Goal: Transaction & Acquisition: Purchase product/service

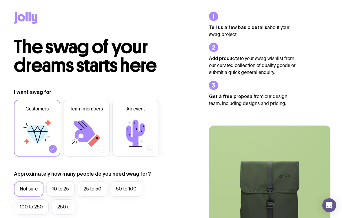
click at [30, 192] on label "Not sure" at bounding box center [29, 188] width 30 height 15
click at [0, 0] on input "Not sure" at bounding box center [0, 0] width 0 height 0
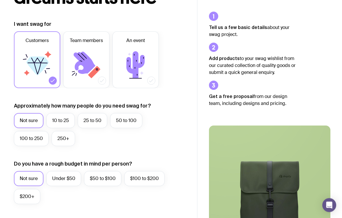
scroll to position [69, 0]
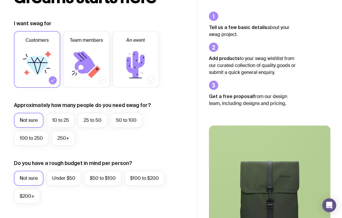
click at [57, 177] on label "Under $50" at bounding box center [63, 178] width 35 height 15
click at [0, 0] on input "Under $50" at bounding box center [0, 0] width 0 height 0
click at [57, 117] on label "10 to 25" at bounding box center [60, 120] width 28 height 15
click at [0, 0] on input "10 to 25" at bounding box center [0, 0] width 0 height 0
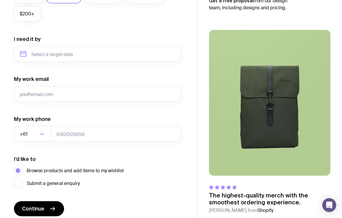
scroll to position [268, 0]
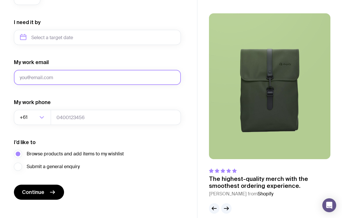
click at [29, 77] on input "My work email" at bounding box center [97, 77] width 167 height 15
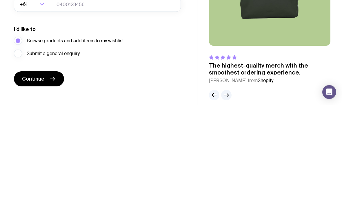
scroll to position [275, 0]
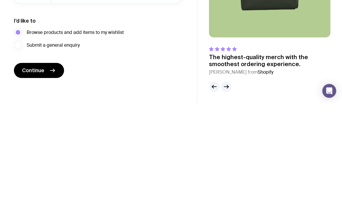
type input "[EMAIL_ADDRESS][DOMAIN_NAME]"
click at [26, 181] on span "Continue" at bounding box center [33, 184] width 22 height 7
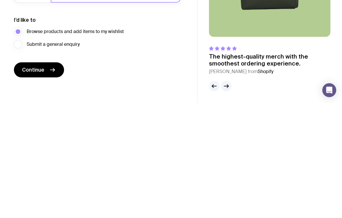
type input "041227523"
click at [31, 181] on span "Continue" at bounding box center [33, 184] width 22 height 7
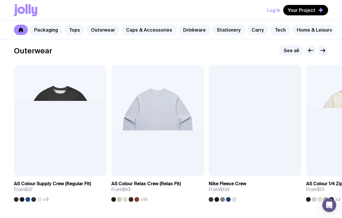
scroll to position [459, 0]
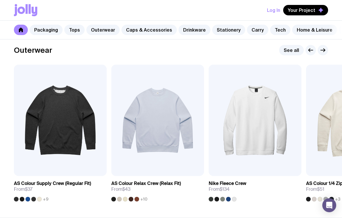
click at [328, 208] on div "Open Intercom Messenger" at bounding box center [329, 205] width 14 height 14
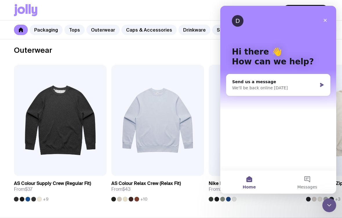
scroll to position [0, 0]
click at [87, 54] on div "Outerwear See all" at bounding box center [171, 50] width 314 height 10
click at [138, 29] on link "Caps & Accessories" at bounding box center [148, 30] width 55 height 10
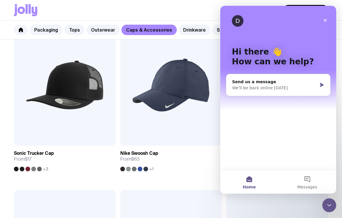
click at [89, 31] on link "Outerwear" at bounding box center [102, 30] width 33 height 10
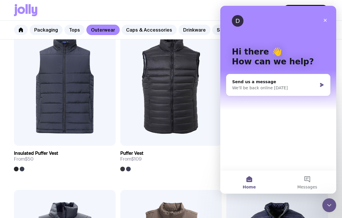
click at [326, 18] on icon "Close" at bounding box center [325, 20] width 5 height 5
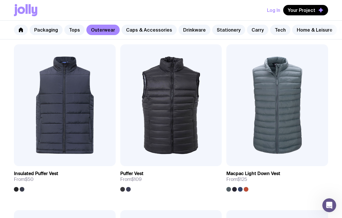
scroll to position [439, 0]
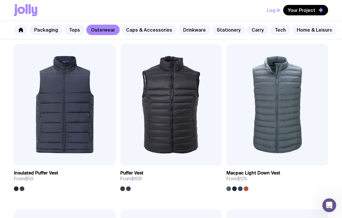
click at [317, 10] on button "Your Project" at bounding box center [305, 10] width 45 height 10
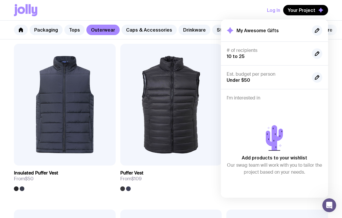
click at [289, 56] on div "# of recipients 10 to 25" at bounding box center [267, 54] width 81 height 12
click at [317, 52] on icon "button" at bounding box center [317, 54] width 4 height 4
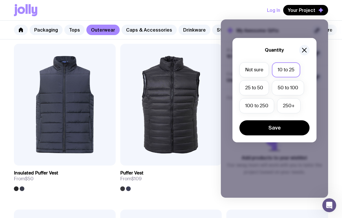
click at [268, 106] on label "100 to 250" at bounding box center [256, 105] width 35 height 15
click at [0, 0] on input "100 to 250" at bounding box center [0, 0] width 0 height 0
click at [296, 130] on button "Save" at bounding box center [274, 127] width 70 height 15
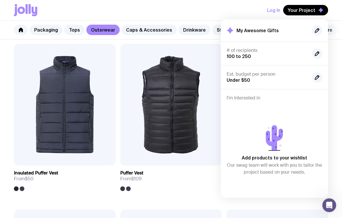
click at [275, 67] on div "Est. budget per person Under $50" at bounding box center [274, 77] width 107 height 24
click at [285, 73] on h4 "Est. budget per person" at bounding box center [267, 74] width 81 height 6
click at [313, 78] on button "button" at bounding box center [317, 77] width 10 height 10
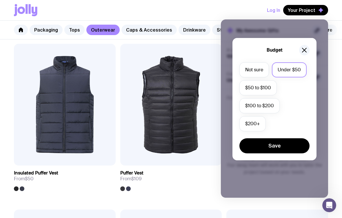
click at [265, 85] on label "$50 to $100" at bounding box center [257, 87] width 37 height 15
click at [0, 0] on input "$50 to $100" at bounding box center [0, 0] width 0 height 0
click at [286, 143] on button "Save" at bounding box center [274, 145] width 70 height 15
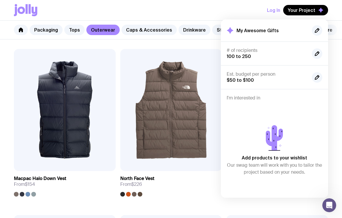
scroll to position [600, 0]
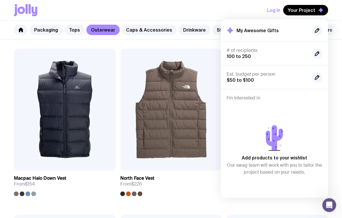
click at [314, 32] on button "button" at bounding box center [317, 30] width 10 height 10
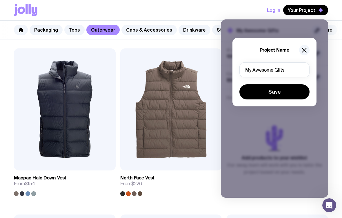
click at [291, 92] on button "Save" at bounding box center [274, 91] width 70 height 15
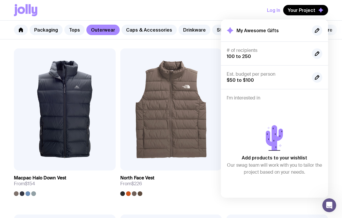
click at [338, 102] on div "Add to wishlist View AS Colour Supply Crew (Regular Fit) From $37 +9 Add to wis…" at bounding box center [171, 131] width 342 height 1163
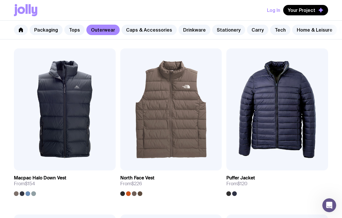
click at [273, 11] on button "Log In" at bounding box center [273, 10] width 13 height 10
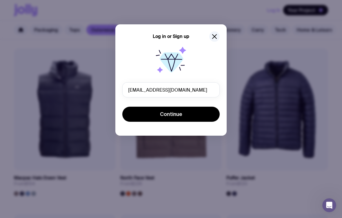
scroll to position [600, 0]
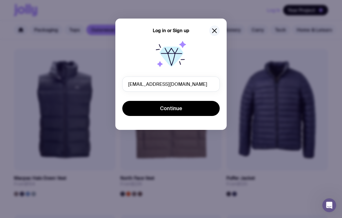
click at [279, 41] on div "Log in or Sign up [EMAIL_ADDRESS][DOMAIN_NAME] Continue" at bounding box center [171, 109] width 342 height 218
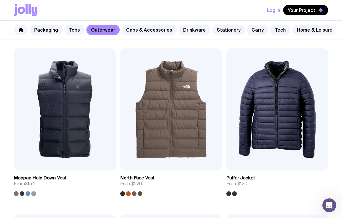
click at [306, 8] on span "Your Project" at bounding box center [302, 10] width 28 height 6
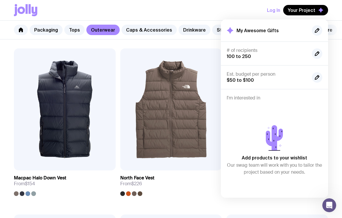
click at [236, 15] on div "Log In Your Project My Awesome Gifts # of recipients 100 to 250 Est. budget per…" at bounding box center [171, 10] width 314 height 20
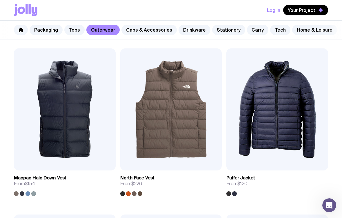
click at [274, 9] on button "Log In" at bounding box center [273, 10] width 13 height 10
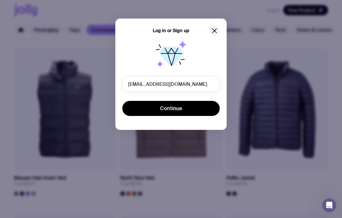
click at [133, 106] on button "Continue" at bounding box center [170, 108] width 97 height 15
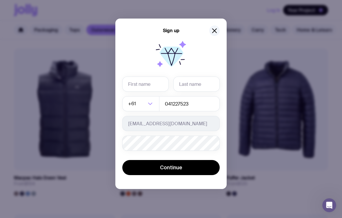
click at [123, 75] on div "+61 Loading... 041227523 [EMAIL_ADDRESS][DOMAIN_NAME] Password must contain: at…" at bounding box center [170, 106] width 97 height 139
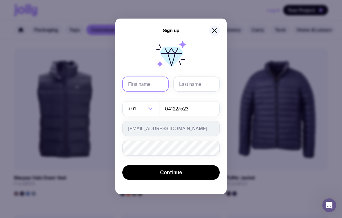
click at [131, 84] on input "text" at bounding box center [145, 84] width 46 height 15
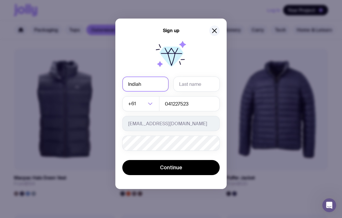
type input "Indiah"
click at [203, 86] on input "text" at bounding box center [196, 84] width 46 height 15
type input "[PERSON_NAME]"
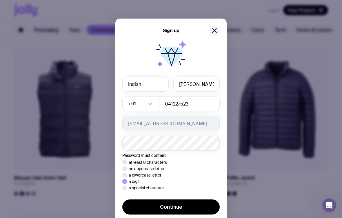
click at [284, 60] on div "Sign up [PERSON_NAME] +61 Loading... 041227523 [EMAIL_ADDRESS][DOMAIN_NAME] Pas…" at bounding box center [171, 109] width 342 height 218
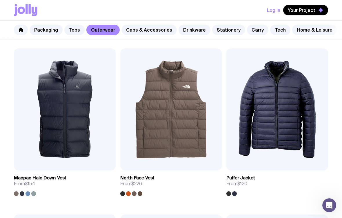
click at [272, 7] on button "Log In" at bounding box center [273, 10] width 13 height 10
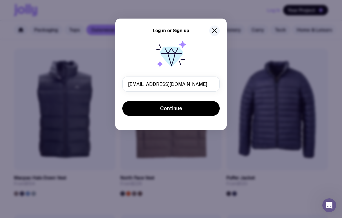
click at [142, 111] on button "Continue" at bounding box center [170, 108] width 97 height 15
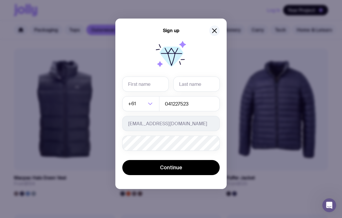
click at [132, 81] on input "text" at bounding box center [145, 84] width 46 height 15
type input "Indiah"
click at [203, 86] on input "text" at bounding box center [196, 84] width 46 height 15
type input "[PERSON_NAME]"
click at [135, 165] on button "Continue" at bounding box center [170, 167] width 97 height 15
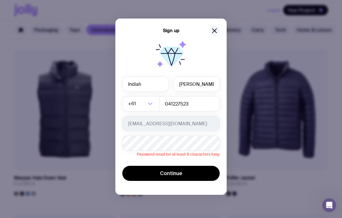
click at [163, 172] on span "Continue" at bounding box center [171, 173] width 22 height 7
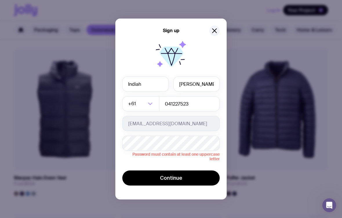
click at [172, 177] on span "Continue" at bounding box center [171, 178] width 22 height 7
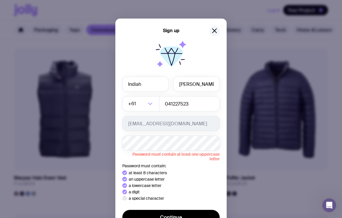
click at [293, 89] on div "Sign up [PERSON_NAME] +61 Loading... 041227523 [EMAIL_ADDRESS][DOMAIN_NAME] Pas…" at bounding box center [171, 109] width 342 height 218
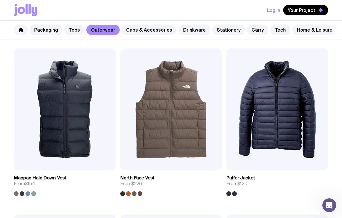
click at [272, 7] on button "Log In" at bounding box center [273, 10] width 13 height 10
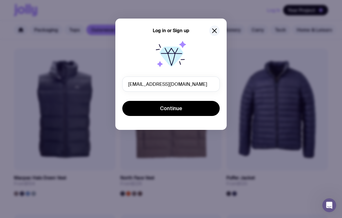
click at [214, 30] on icon "button" at bounding box center [214, 30] width 7 height 7
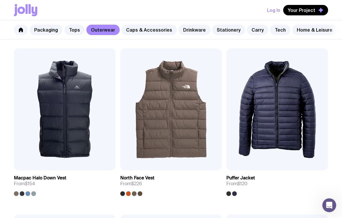
scroll to position [608, 0]
